Goal: Task Accomplishment & Management: Manage account settings

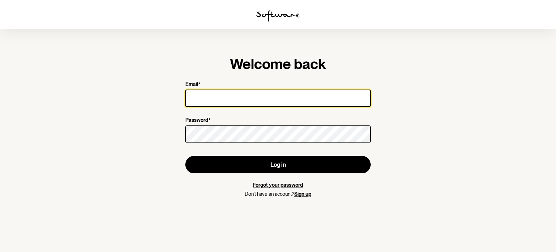
type input "[EMAIL_ADDRESS][DOMAIN_NAME]"
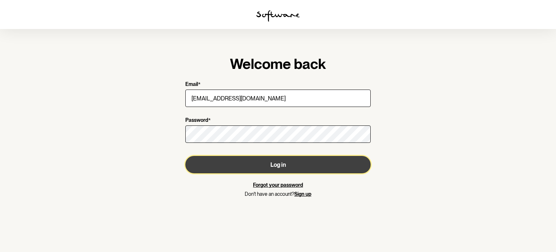
click at [265, 163] on button "Log in" at bounding box center [277, 164] width 185 height 17
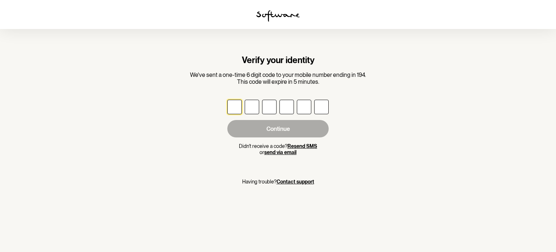
type input "5"
type input "0"
type input "3"
type input "5"
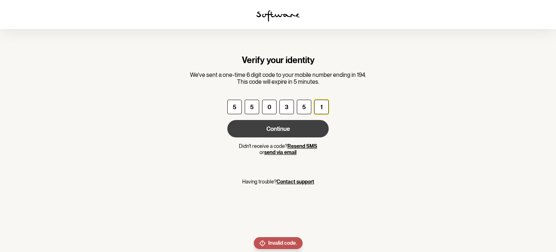
type input "1"
click at [285, 127] on button "Continue" at bounding box center [277, 128] width 101 height 17
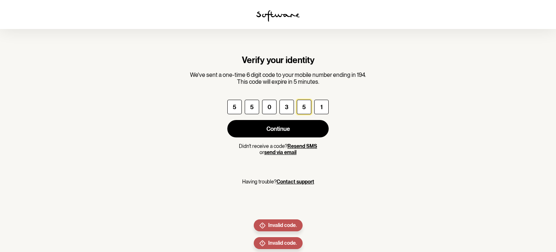
click at [307, 104] on input "5" at bounding box center [304, 107] width 14 height 14
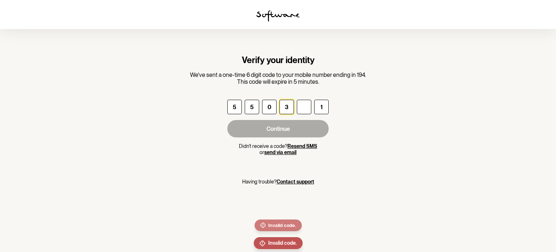
type input "6"
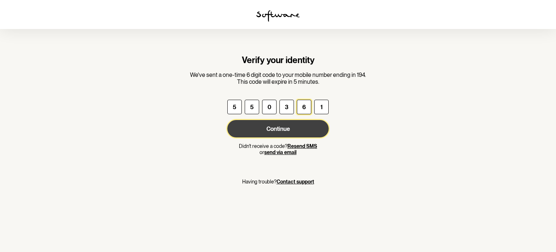
click at [292, 126] on button "Continue" at bounding box center [277, 128] width 101 height 17
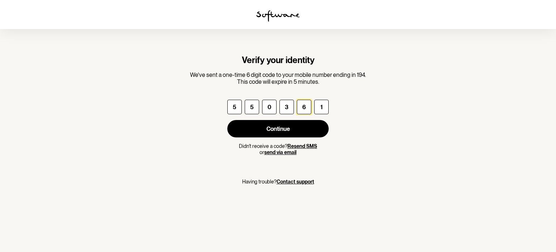
click at [307, 107] on input "6" at bounding box center [304, 107] width 14 height 14
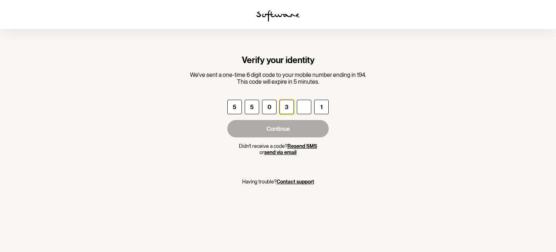
type input "8"
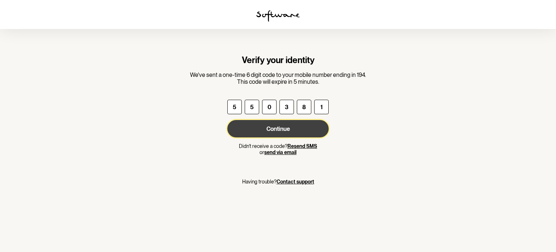
click at [294, 123] on button "Continue" at bounding box center [277, 128] width 101 height 17
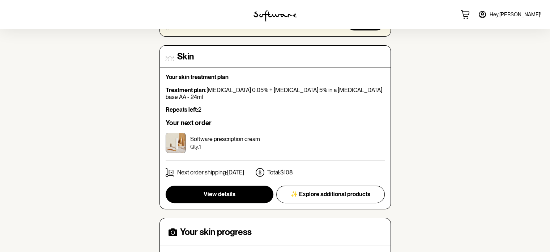
scroll to position [159, 0]
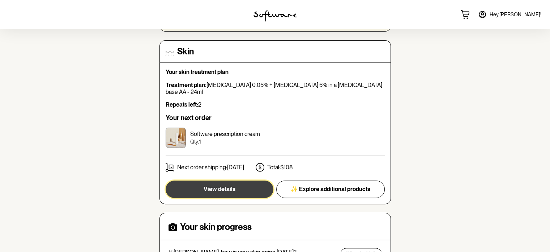
click at [232, 185] on span "View details" at bounding box center [220, 188] width 32 height 7
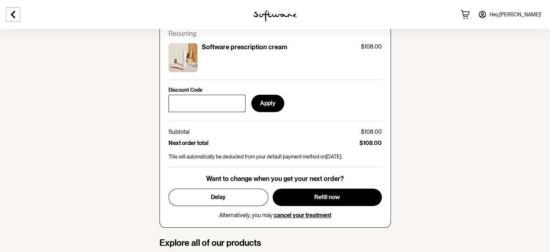
scroll to position [309, 0]
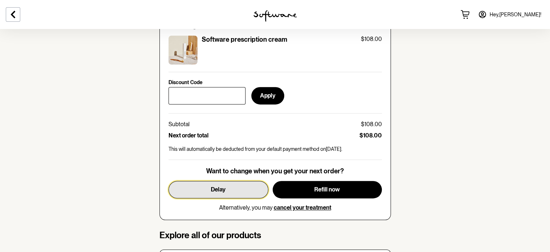
click at [242, 189] on button "Delay" at bounding box center [219, 189] width 100 height 17
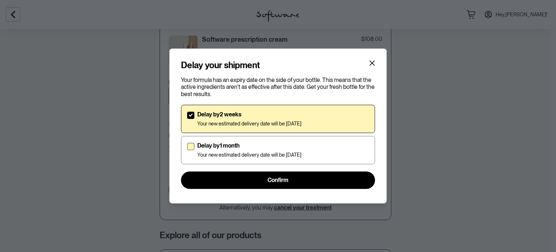
click at [235, 153] on p "Your new estimated delivery date will be [DATE]" at bounding box center [249, 155] width 104 height 6
click at [187, 150] on input "Delay by 1 month Your new estimated delivery date will be [DATE]" at bounding box center [187, 149] width 0 height 0
checkbox input "true"
checkbox input "false"
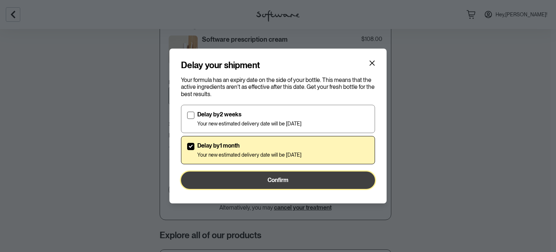
click at [247, 177] on button "Confirm" at bounding box center [278, 179] width 194 height 17
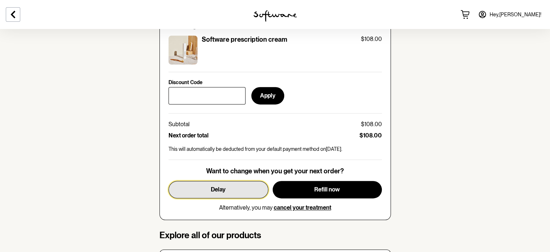
click at [236, 183] on button "Delay" at bounding box center [219, 189] width 100 height 17
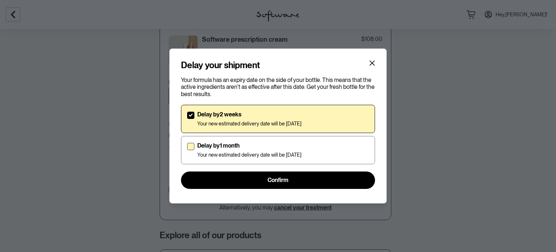
click at [227, 156] on p "Your new estimated delivery date will be [DATE]" at bounding box center [249, 155] width 104 height 6
click at [187, 150] on input "Delay by 1 month Your new estimated delivery date will be [DATE]" at bounding box center [187, 149] width 0 height 0
checkbox input "true"
checkbox input "false"
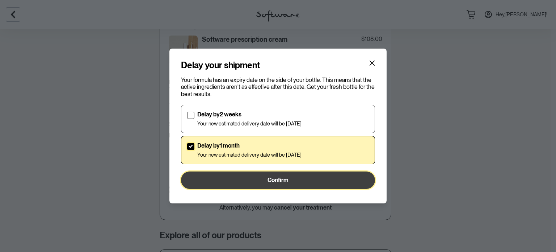
click at [229, 175] on button "Confirm" at bounding box center [278, 179] width 194 height 17
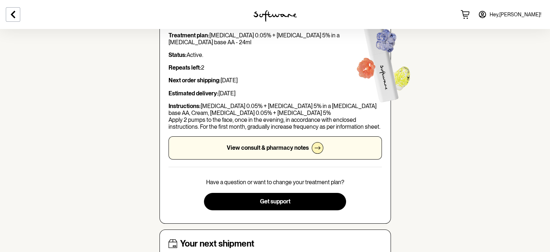
scroll to position [72, 0]
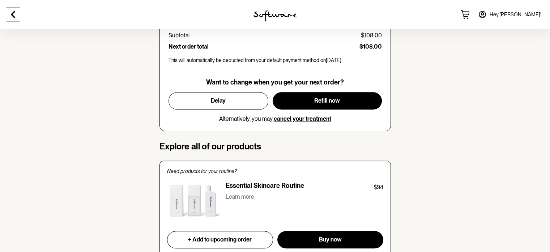
scroll to position [401, 0]
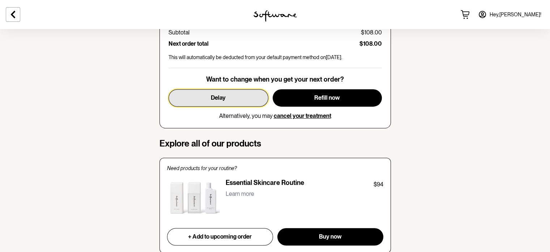
click at [202, 93] on button "Delay" at bounding box center [219, 97] width 100 height 17
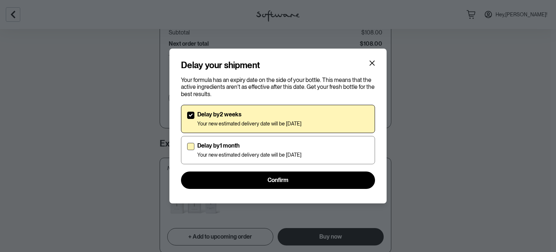
click at [191, 144] on span at bounding box center [190, 146] width 7 height 7
click at [187, 149] on input "Delay by 1 month Your new estimated delivery date will be [DATE]" at bounding box center [187, 149] width 0 height 0
checkbox input "true"
checkbox input "false"
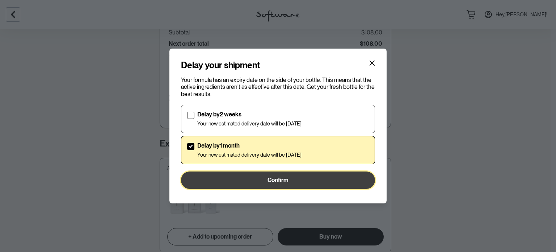
click at [212, 177] on button "Confirm" at bounding box center [278, 179] width 194 height 17
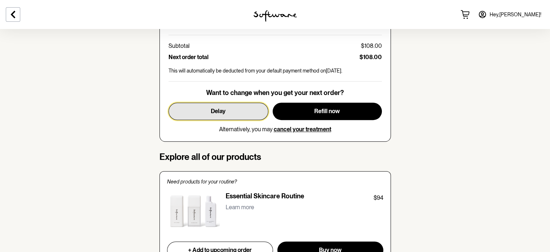
scroll to position [363, 0]
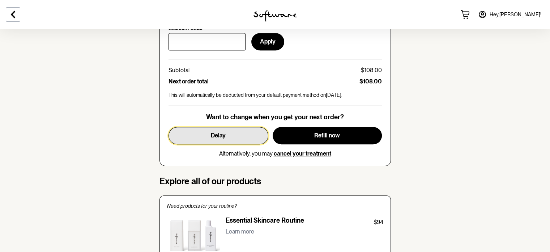
click at [235, 128] on button "Delay" at bounding box center [219, 135] width 100 height 17
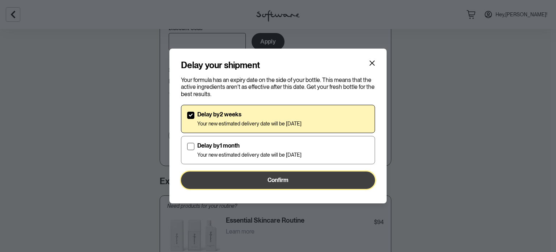
click at [253, 176] on button "Confirm" at bounding box center [278, 179] width 194 height 17
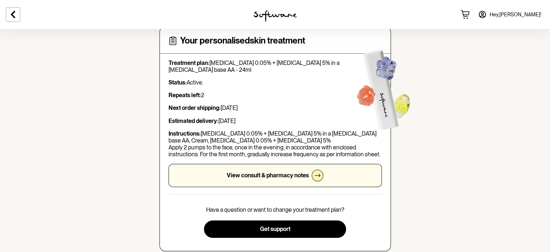
scroll to position [0, 0]
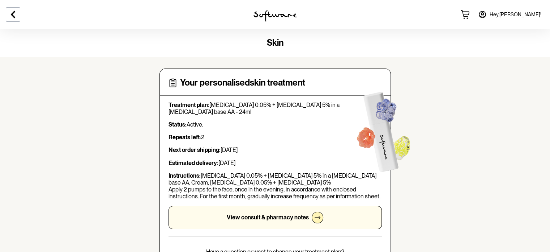
click at [522, 15] on span "Hey, Sharon !" at bounding box center [516, 15] width 52 height 6
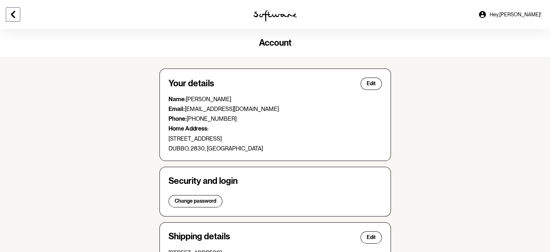
click at [12, 13] on icon at bounding box center [13, 14] width 9 height 9
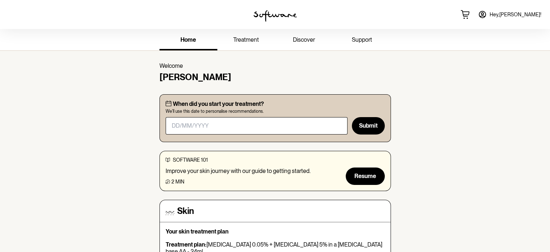
click at [369, 37] on span "support" at bounding box center [362, 39] width 20 height 7
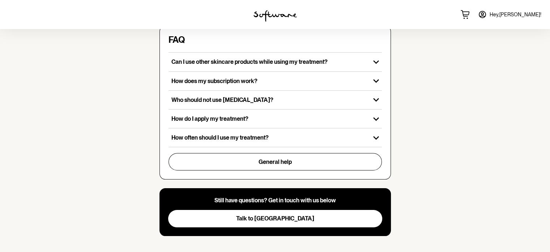
scroll to position [240, 0]
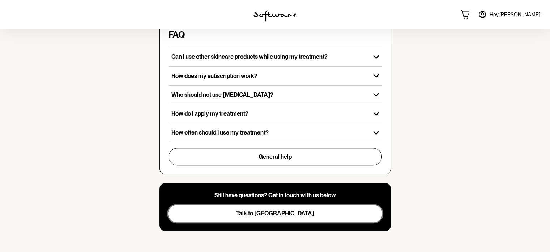
click at [269, 217] on button "Talk to us" at bounding box center [275, 212] width 214 height 17
